Goal: Task Accomplishment & Management: Manage account settings

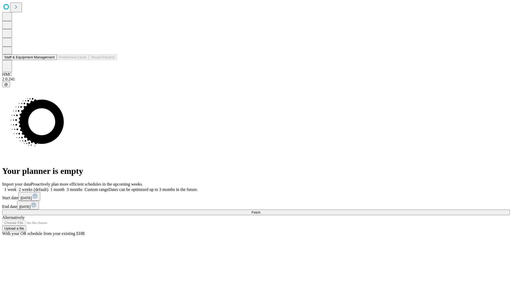
click at [50, 60] on button "Staff & Equipment Management" at bounding box center [29, 57] width 55 height 6
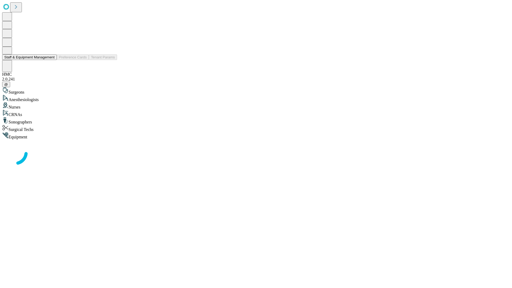
click at [51, 60] on button "Staff & Equipment Management" at bounding box center [29, 57] width 55 height 6
